Goal: Navigation & Orientation: Find specific page/section

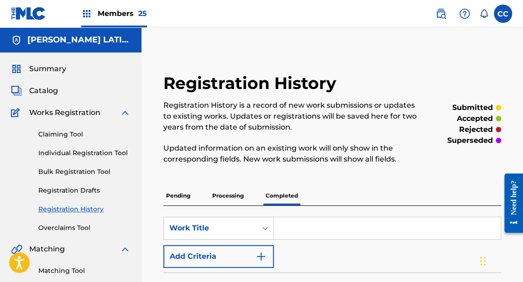
click at [34, 13] on img at bounding box center [28, 13] width 35 height 13
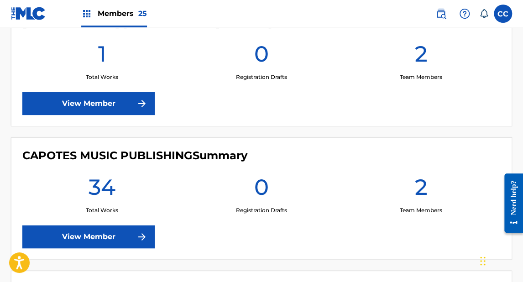
scroll to position [292, 0]
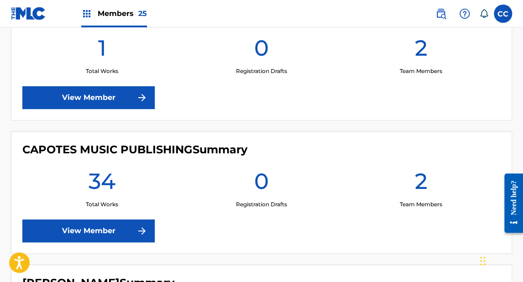
click at [109, 102] on link "View Member" at bounding box center [88, 97] width 132 height 23
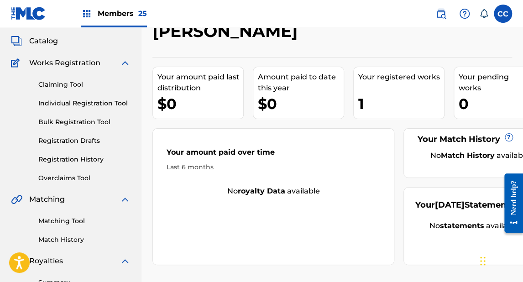
scroll to position [37, 0]
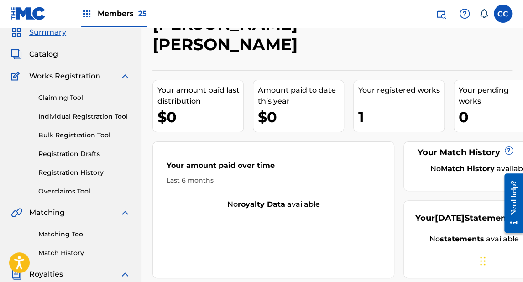
click at [51, 54] on span "Catalog" at bounding box center [43, 54] width 29 height 11
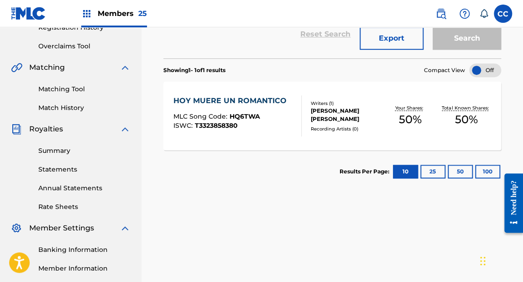
scroll to position [183, 0]
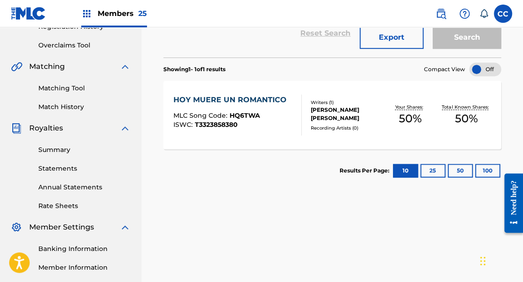
click at [244, 95] on div "HOY MUERE UN ROMANTICO" at bounding box center [232, 99] width 118 height 11
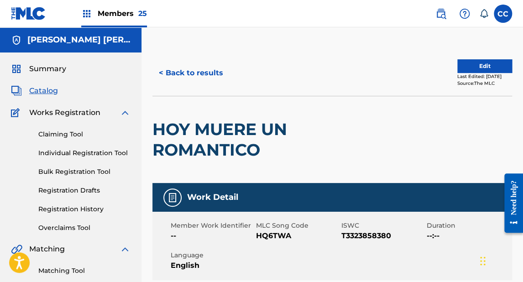
click at [46, 93] on span "Catalog" at bounding box center [43, 90] width 29 height 11
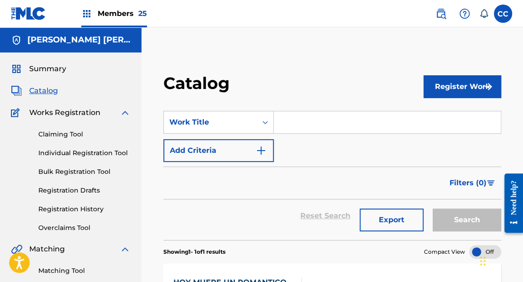
click at [32, 16] on img at bounding box center [28, 13] width 35 height 13
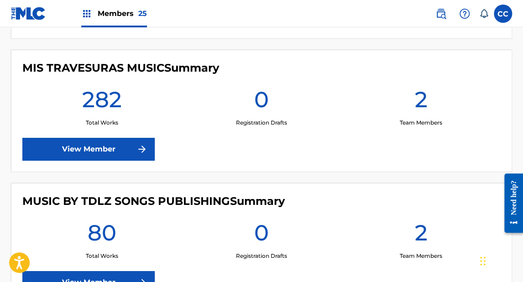
scroll to position [2373, 0]
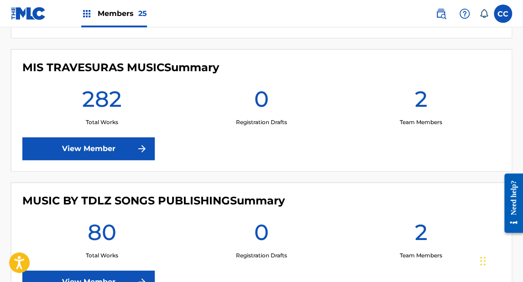
click at [106, 148] on link "View Member" at bounding box center [88, 148] width 132 height 23
